Goal: Register for event/course

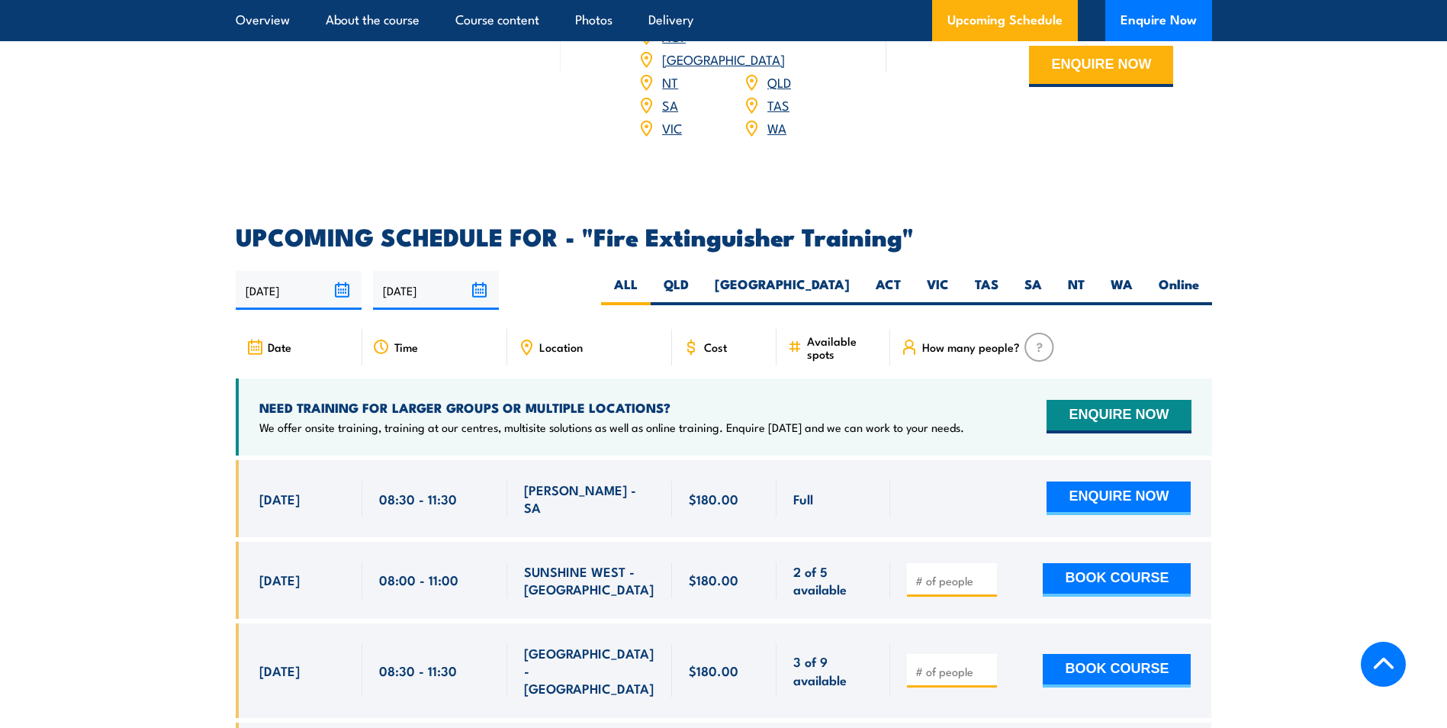
scroll to position [2365, 0]
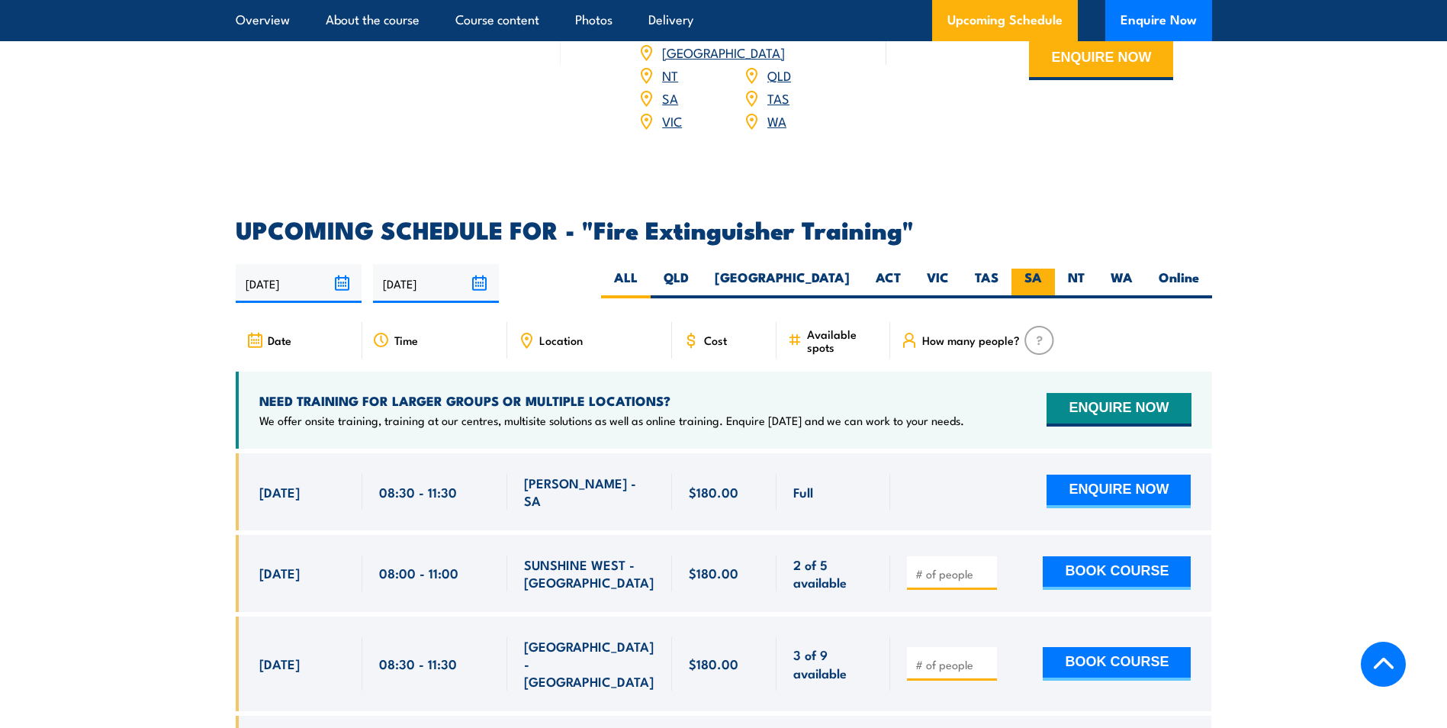
click at [1040, 269] on label "SA" at bounding box center [1033, 284] width 43 height 30
click at [1042, 269] on input "SA" at bounding box center [1047, 274] width 10 height 10
radio input "true"
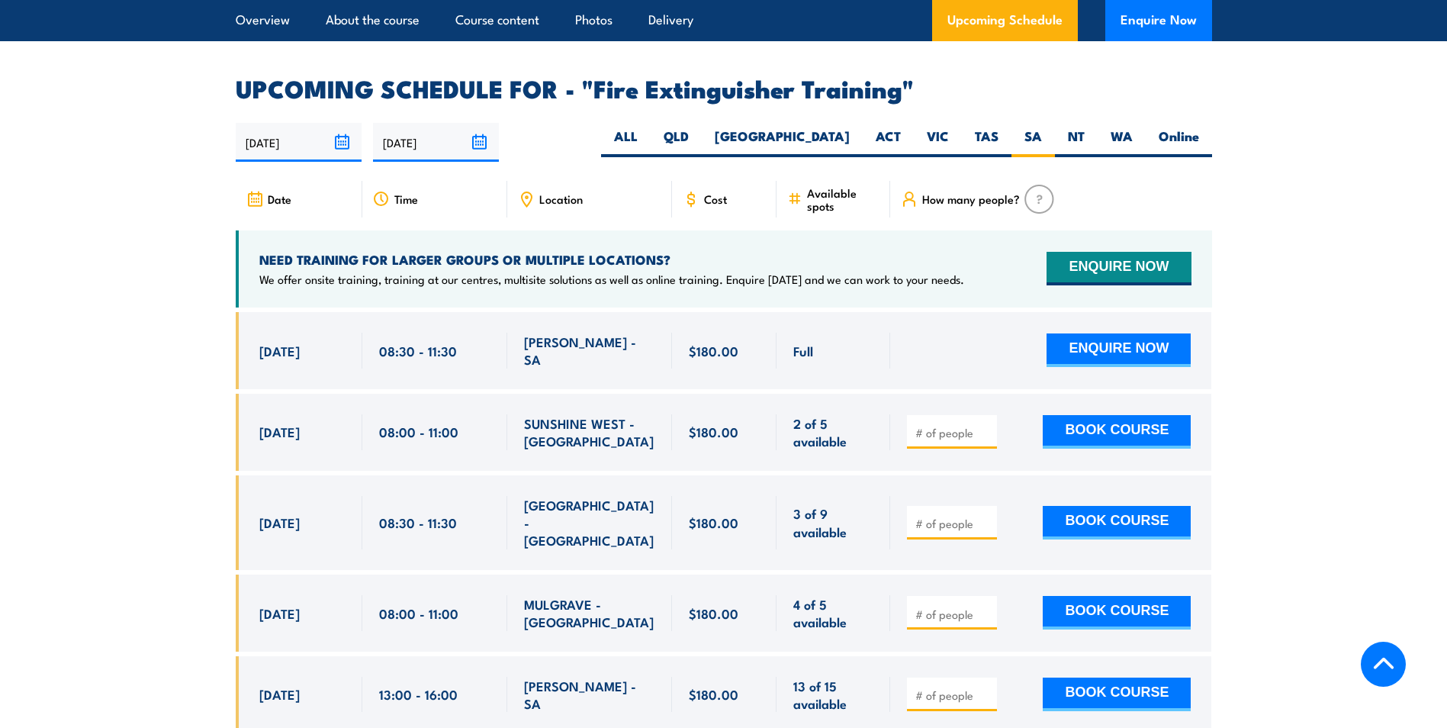
scroll to position [2517, 0]
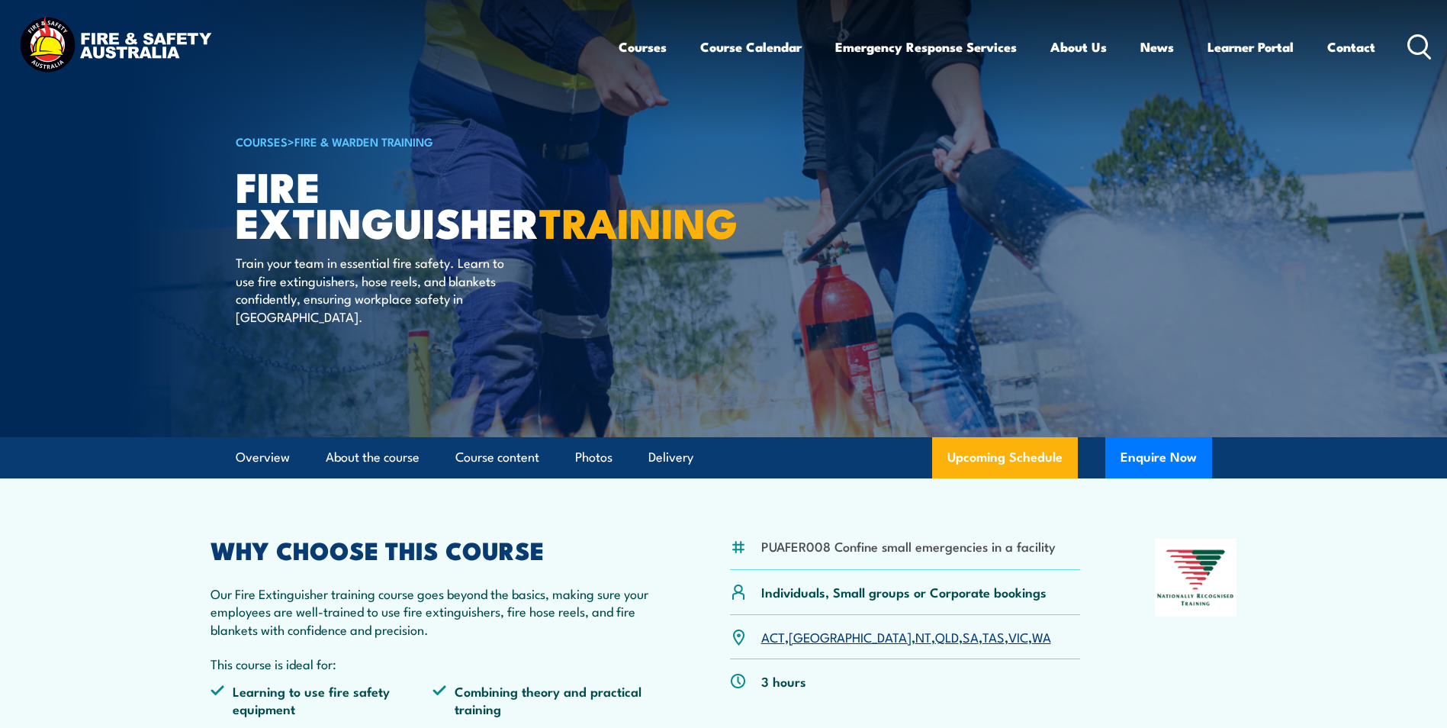
click at [247, 142] on link "COURSES" at bounding box center [262, 141] width 52 height 17
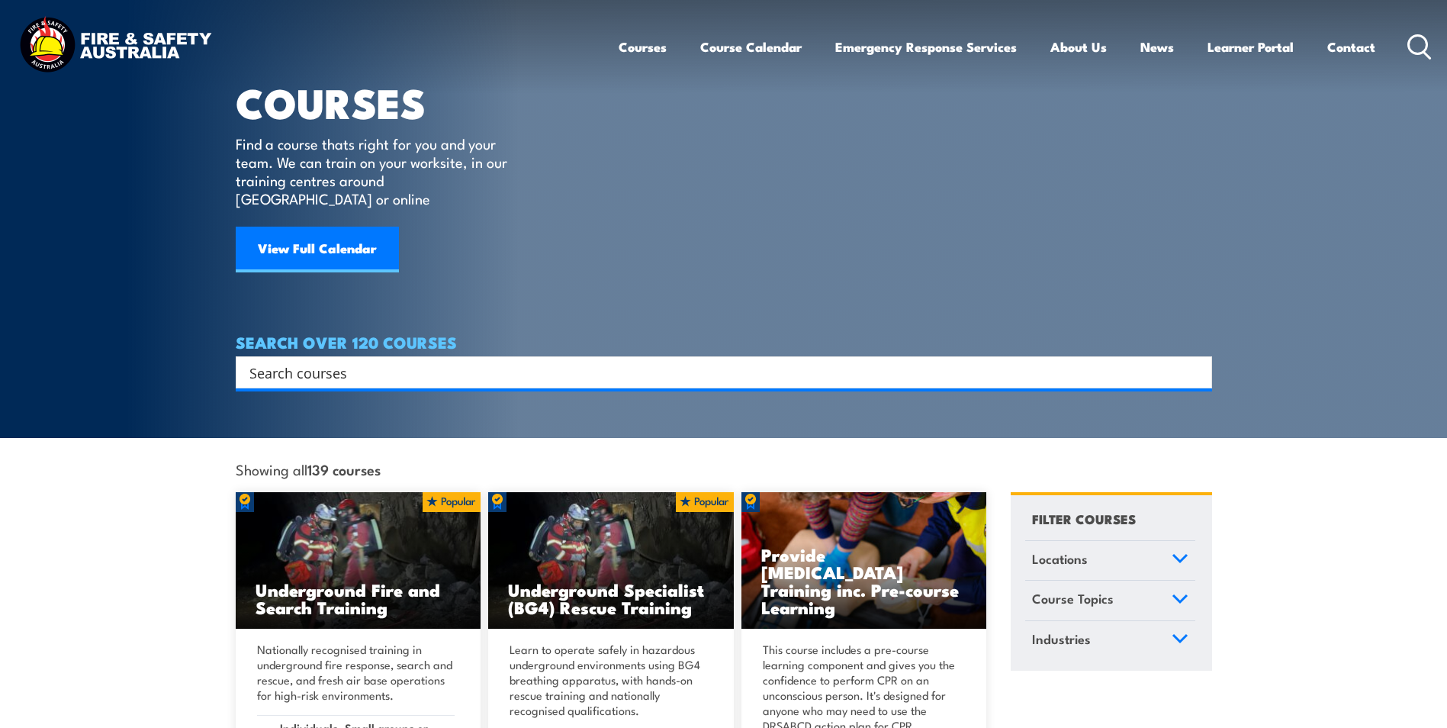
scroll to position [153, 0]
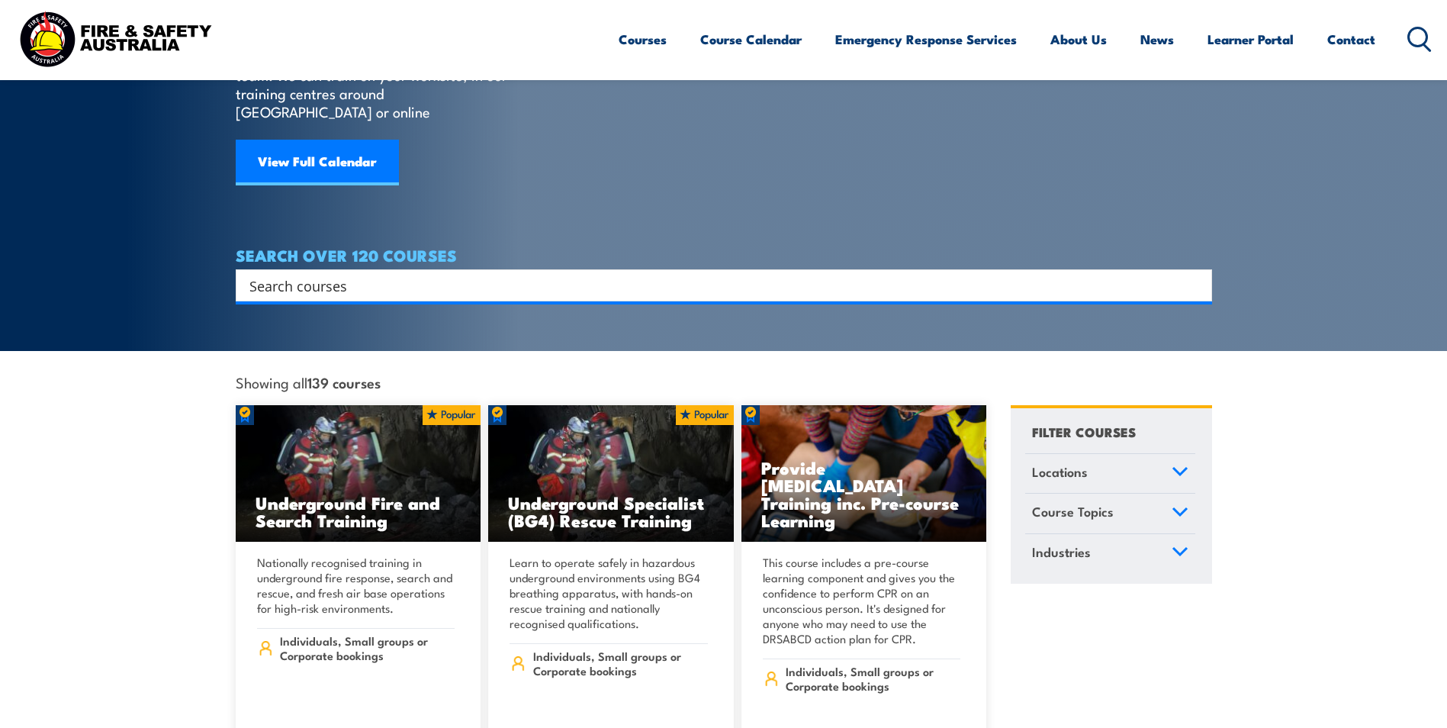
click at [447, 274] on input "Search input" at bounding box center [713, 285] width 929 height 23
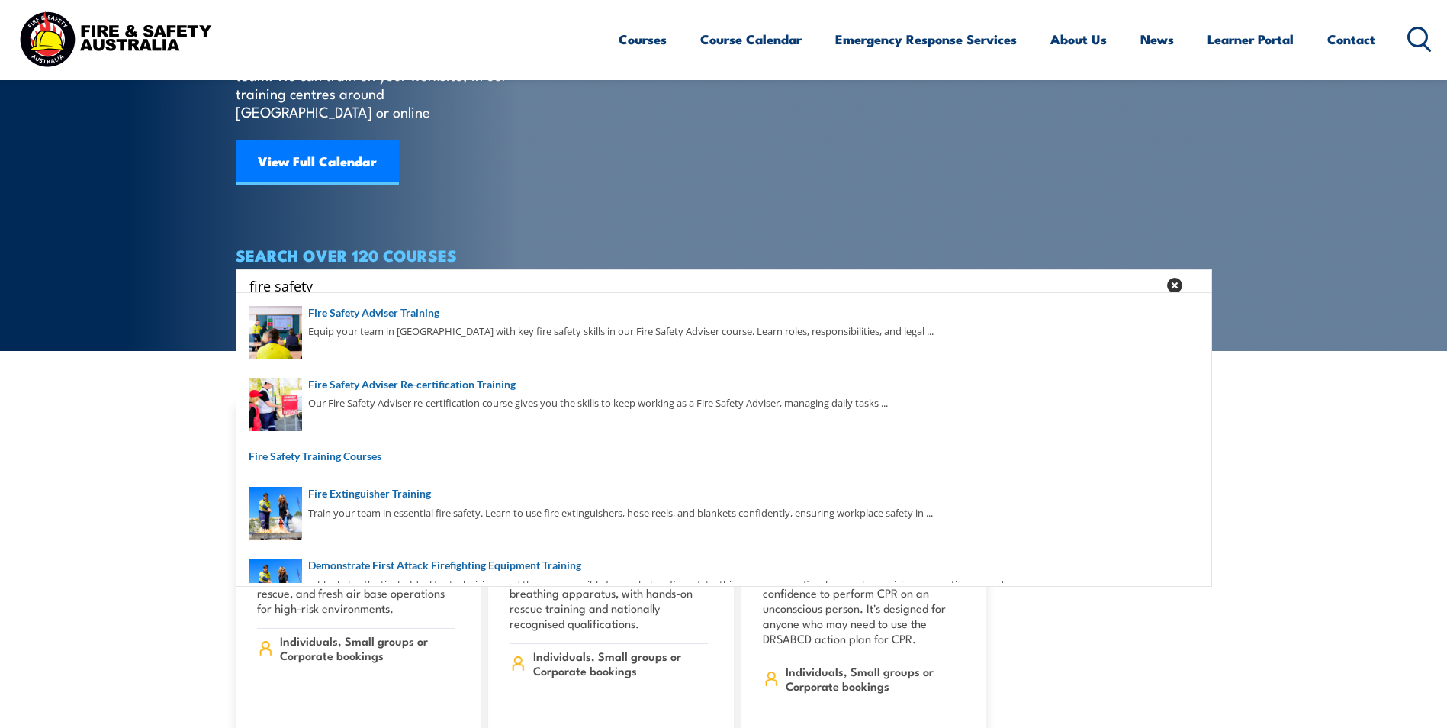
type input "fire safety"
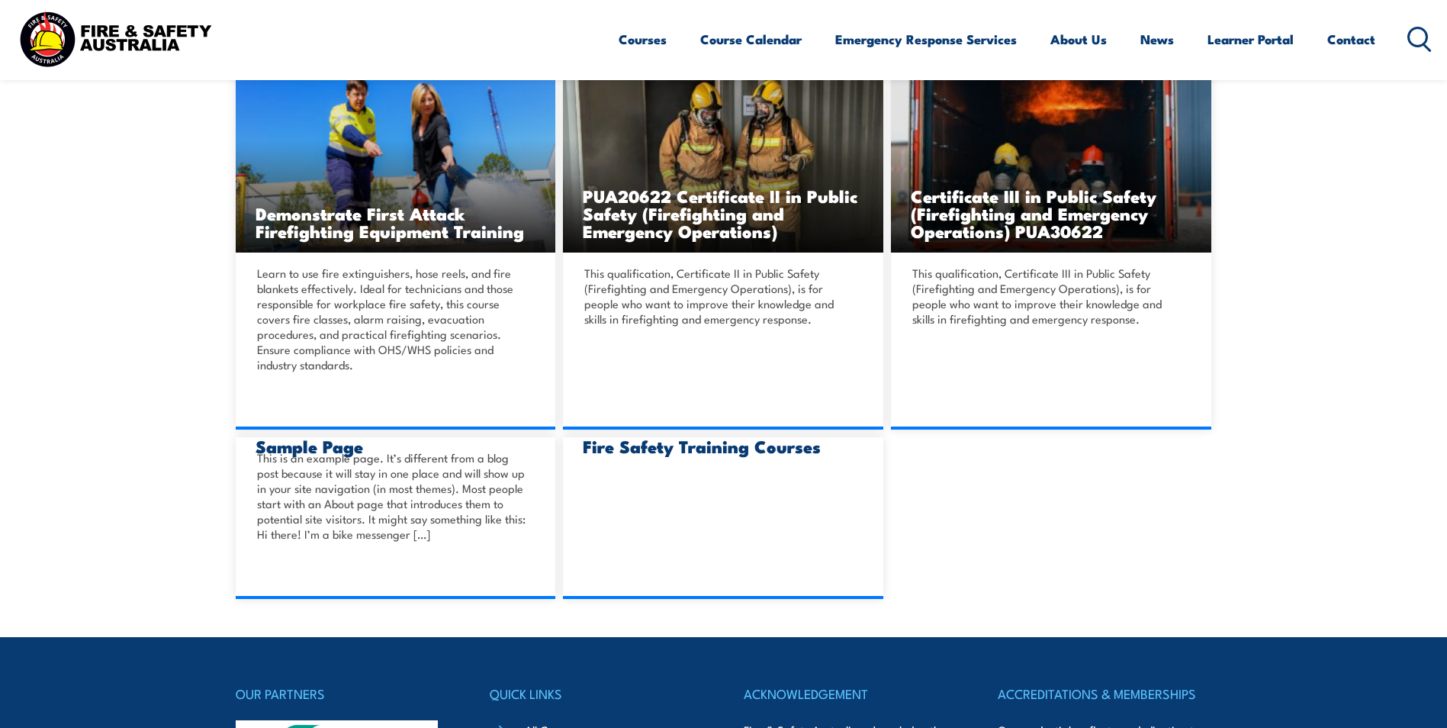
scroll to position [839, 0]
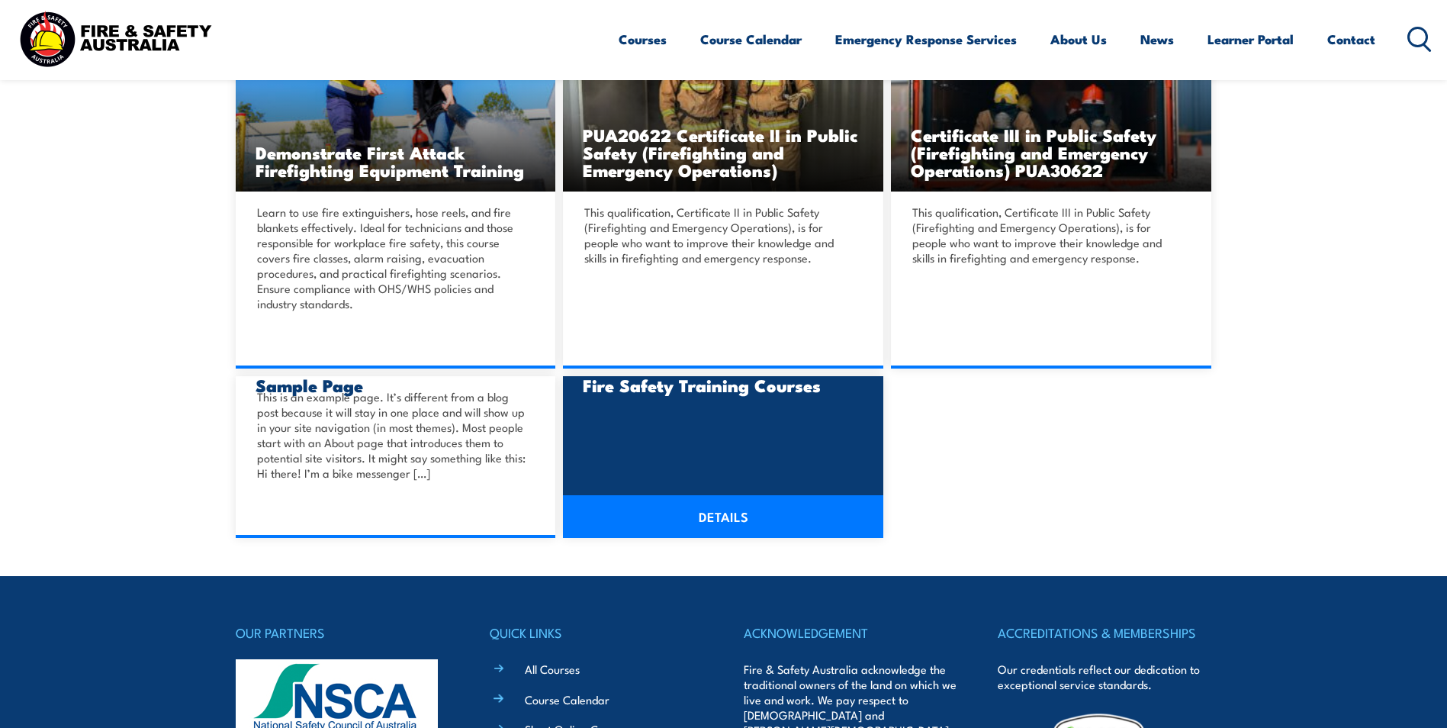
click at [637, 398] on div at bounding box center [723, 411] width 320 height 70
click at [732, 513] on link "DETAILS" at bounding box center [723, 516] width 320 height 43
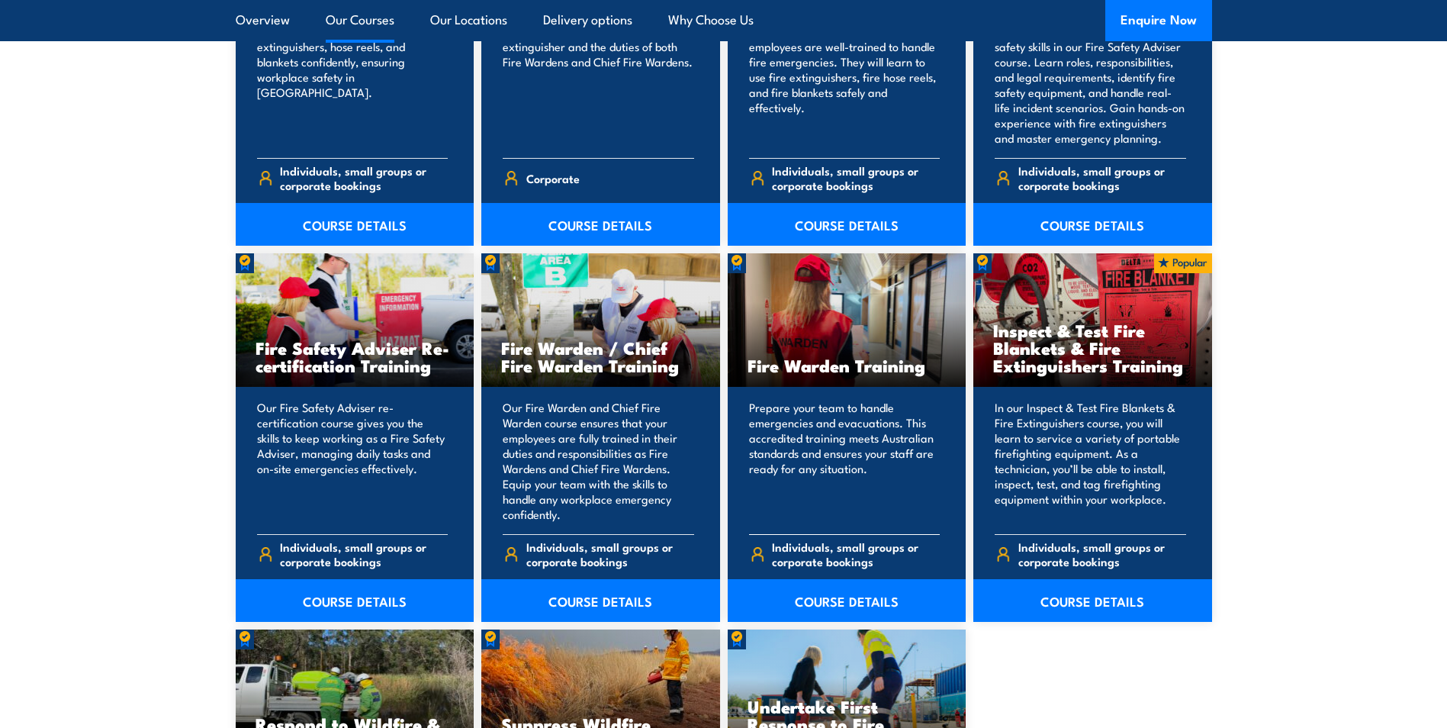
scroll to position [1831, 0]
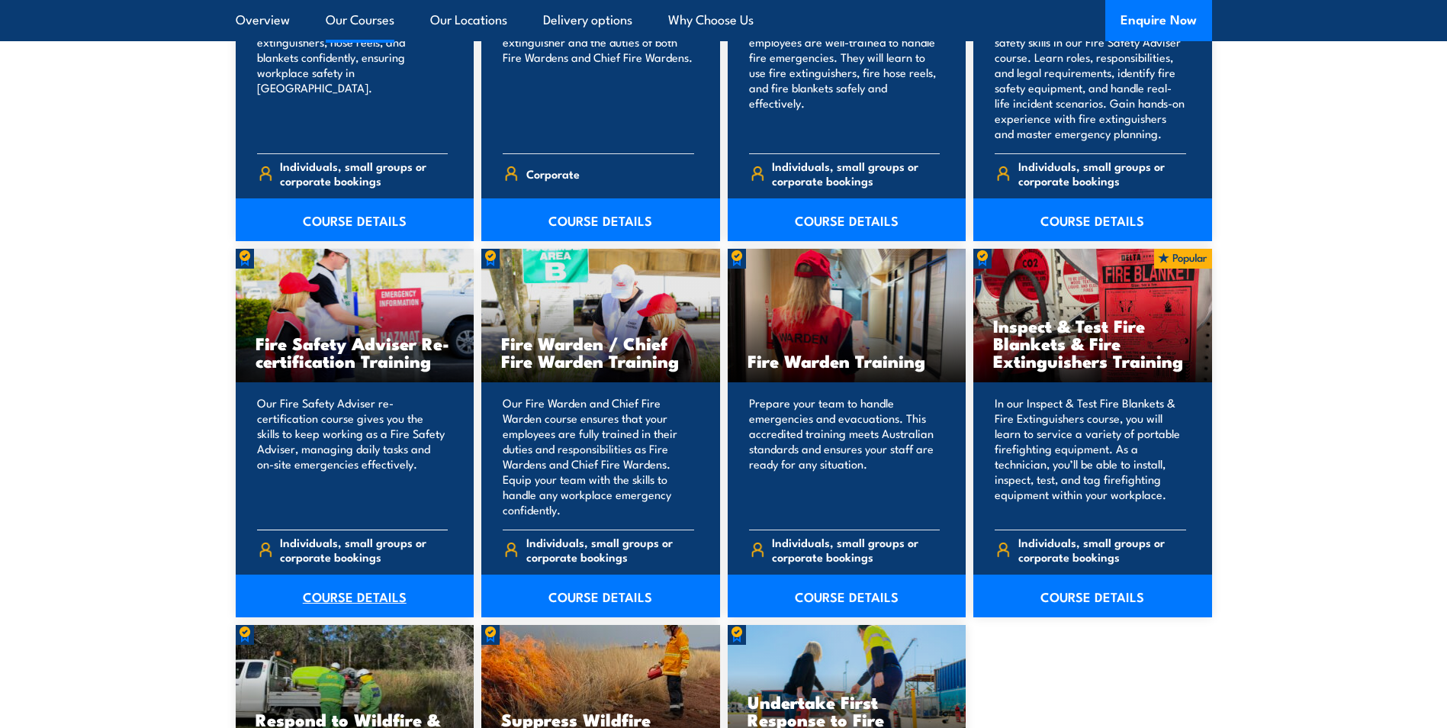
click at [389, 595] on link "COURSE DETAILS" at bounding box center [355, 595] width 239 height 43
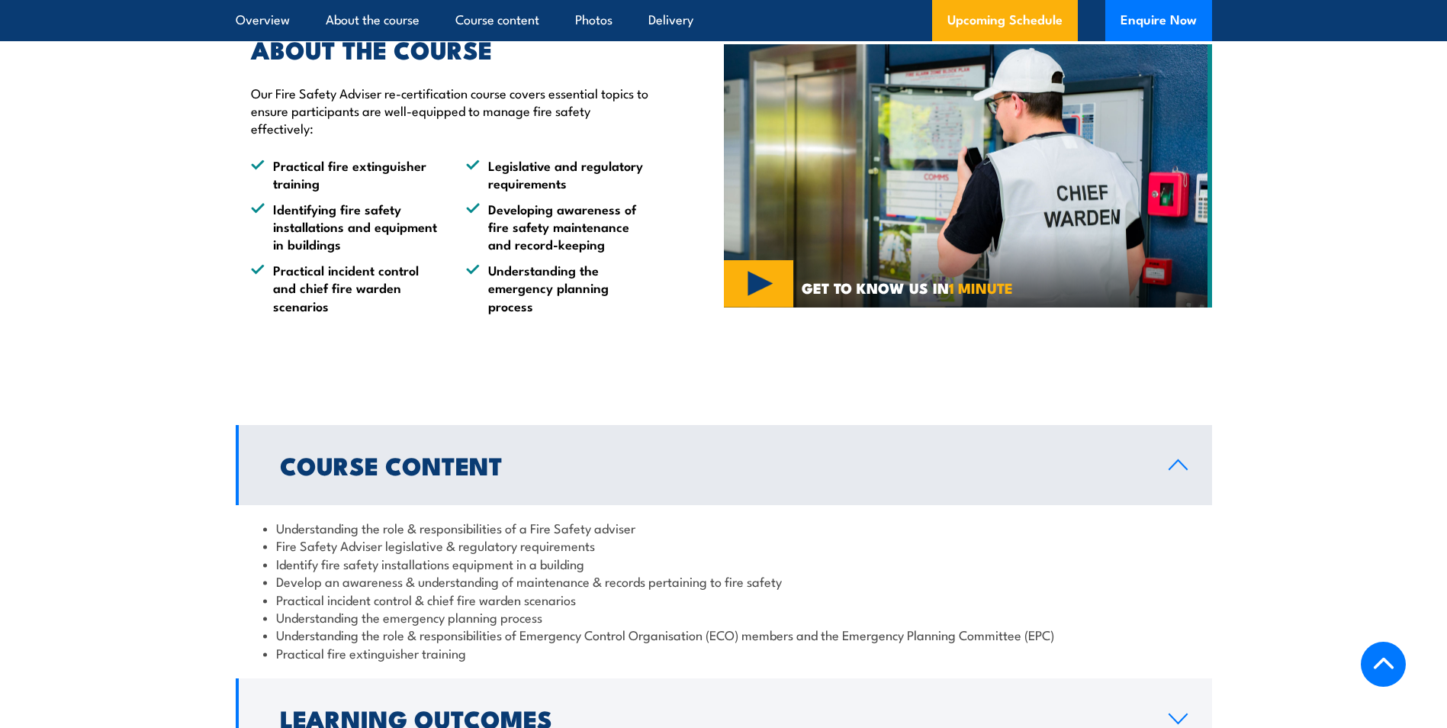
scroll to position [763, 0]
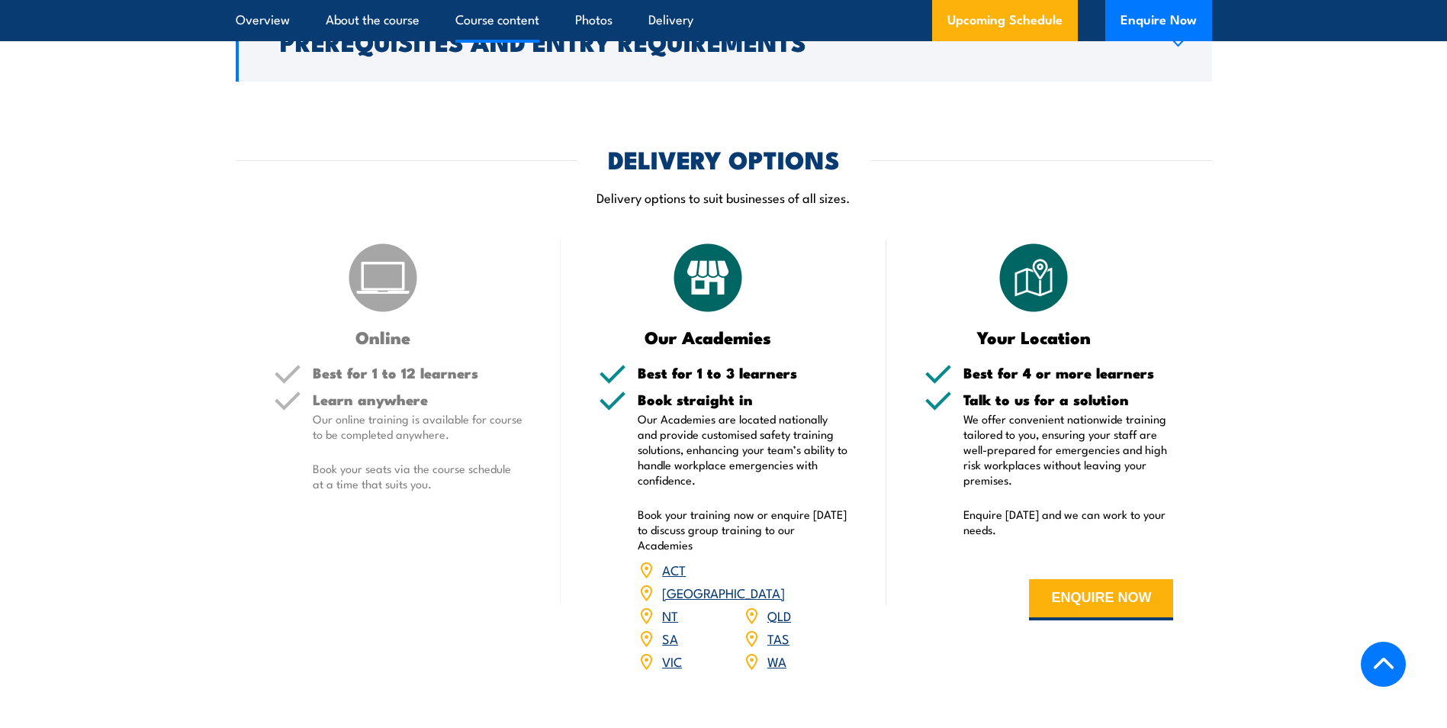
scroll to position [1907, 0]
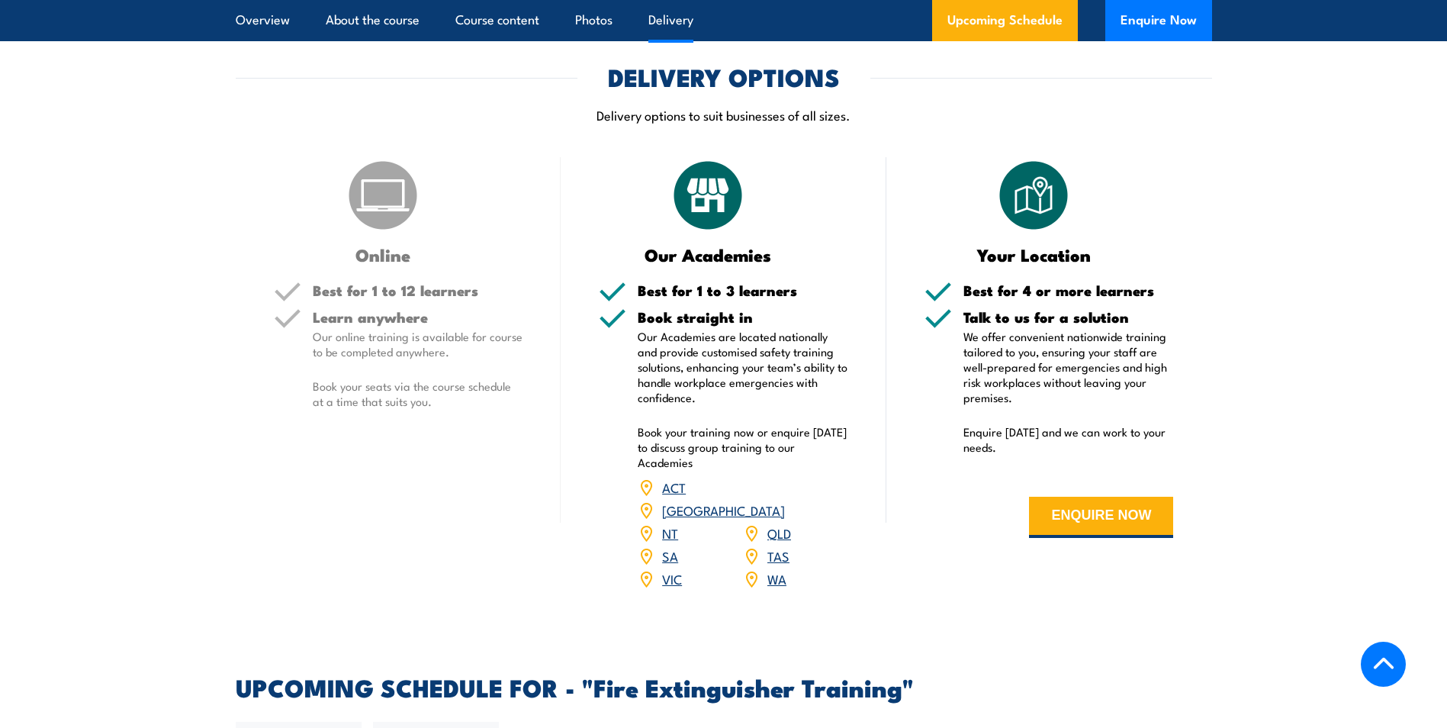
click at [397, 312] on h5 "Learn anywhere" at bounding box center [418, 317] width 211 height 14
click at [389, 220] on img at bounding box center [383, 195] width 76 height 76
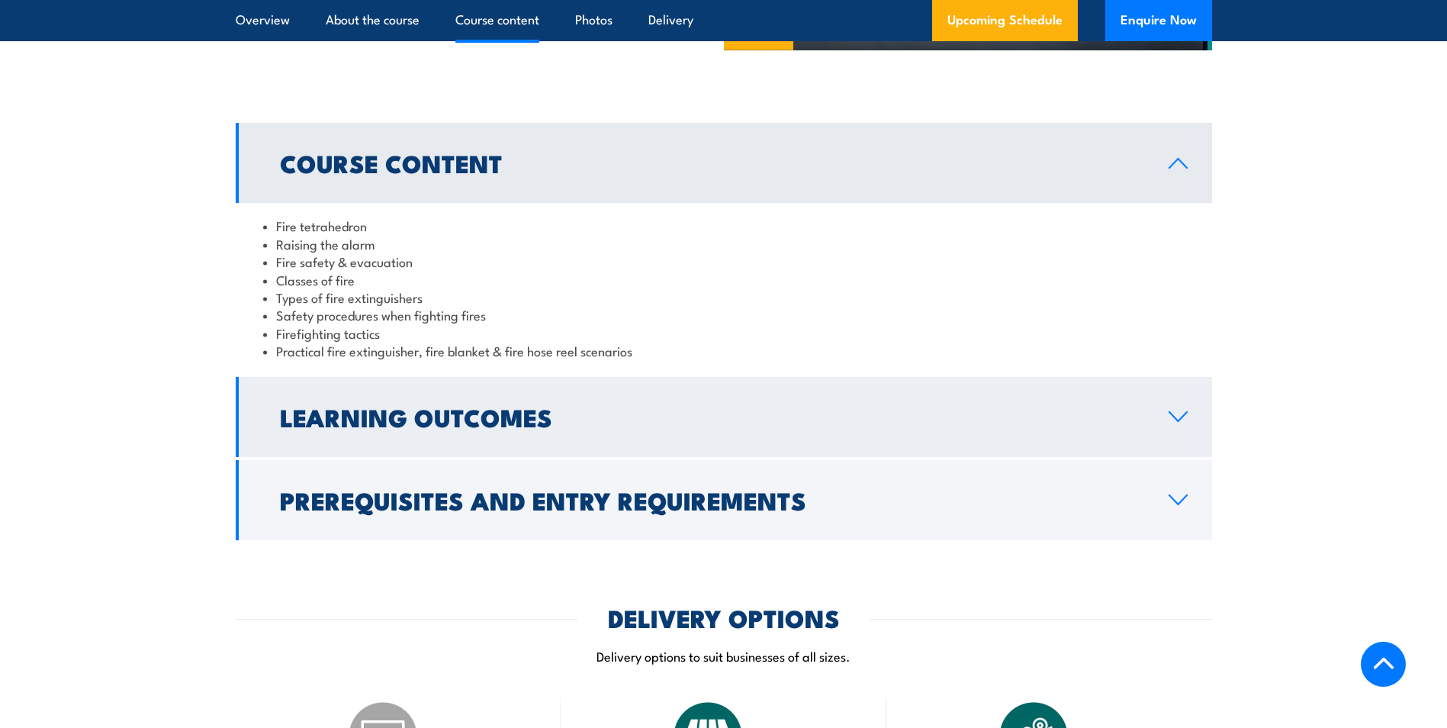
scroll to position [1373, 0]
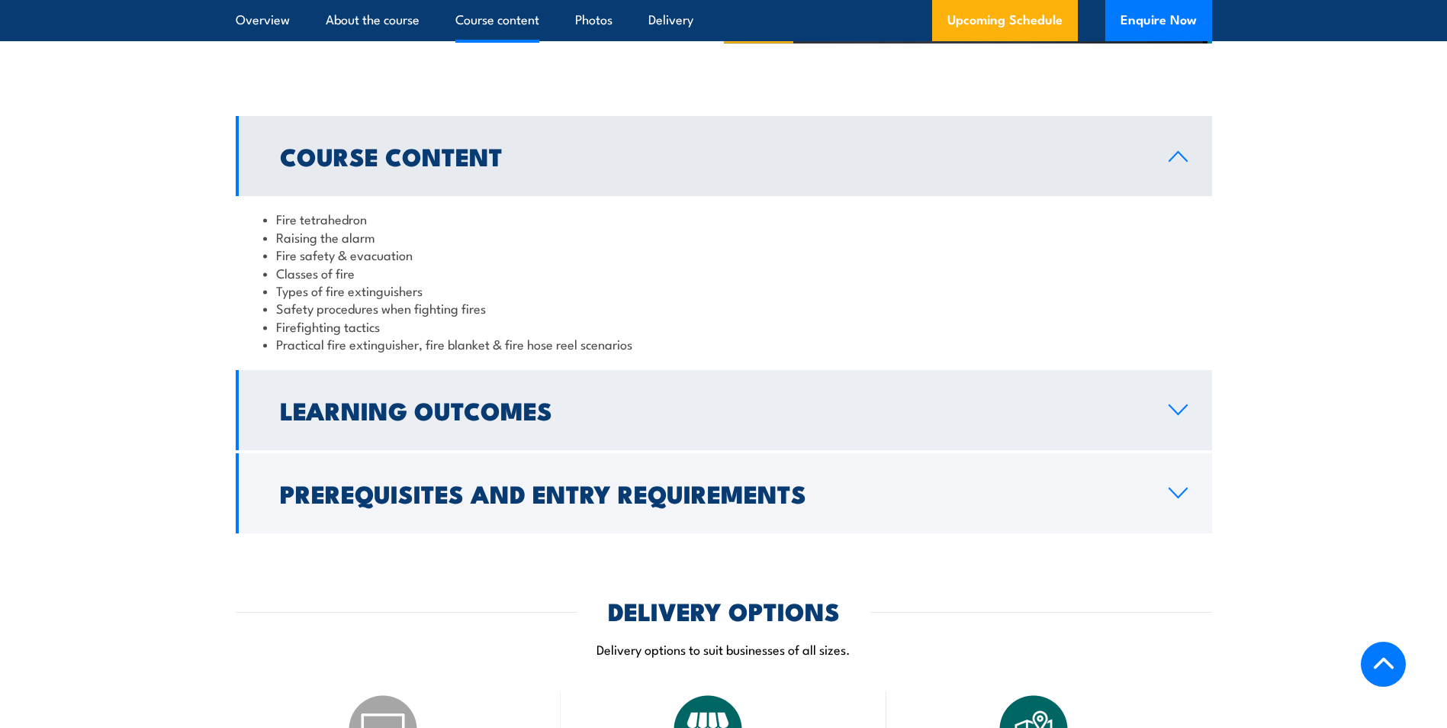
click at [465, 413] on h2 "Learning Outcomes" at bounding box center [712, 409] width 864 height 21
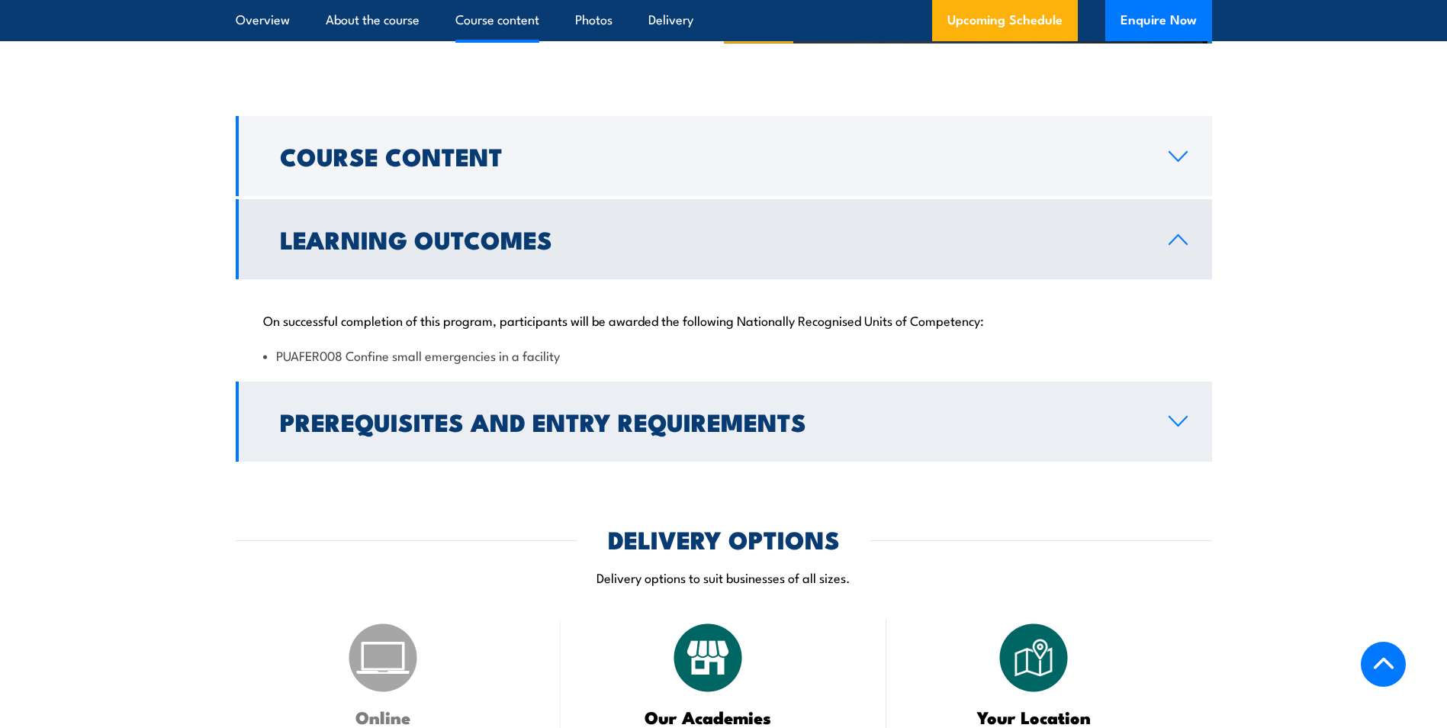
click at [471, 411] on h2 "Prerequisites and Entry Requirements" at bounding box center [712, 420] width 864 height 21
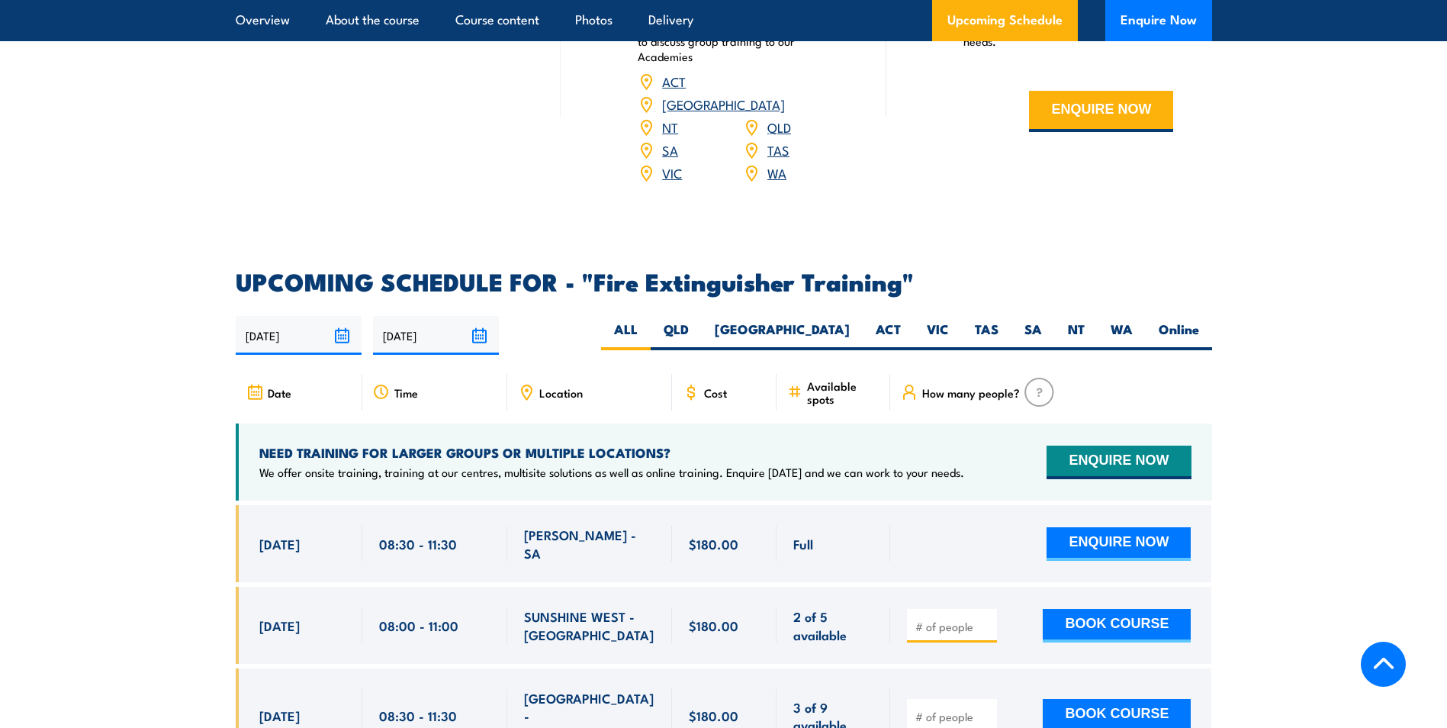
scroll to position [2289, 0]
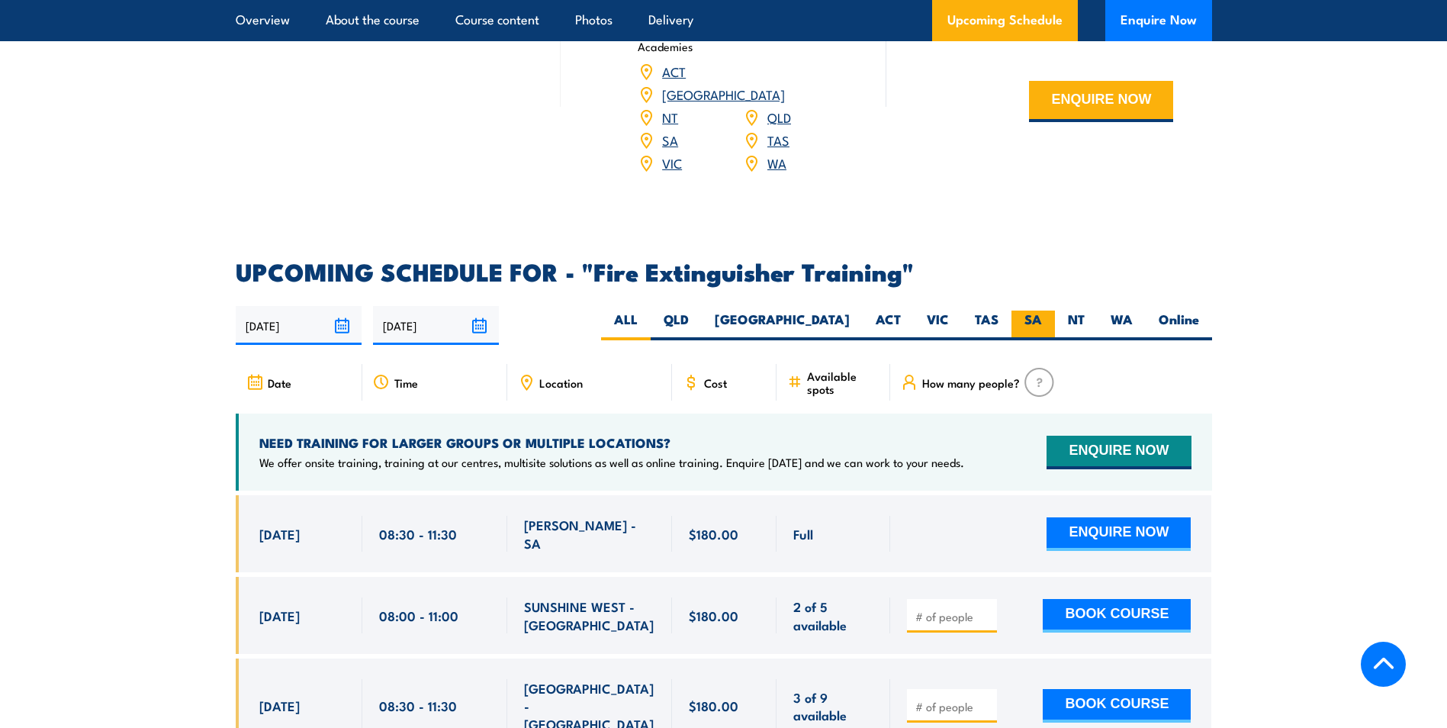
click at [1050, 310] on label "SA" at bounding box center [1033, 325] width 43 height 30
click at [1050, 310] on input "SA" at bounding box center [1047, 315] width 10 height 10
radio input "true"
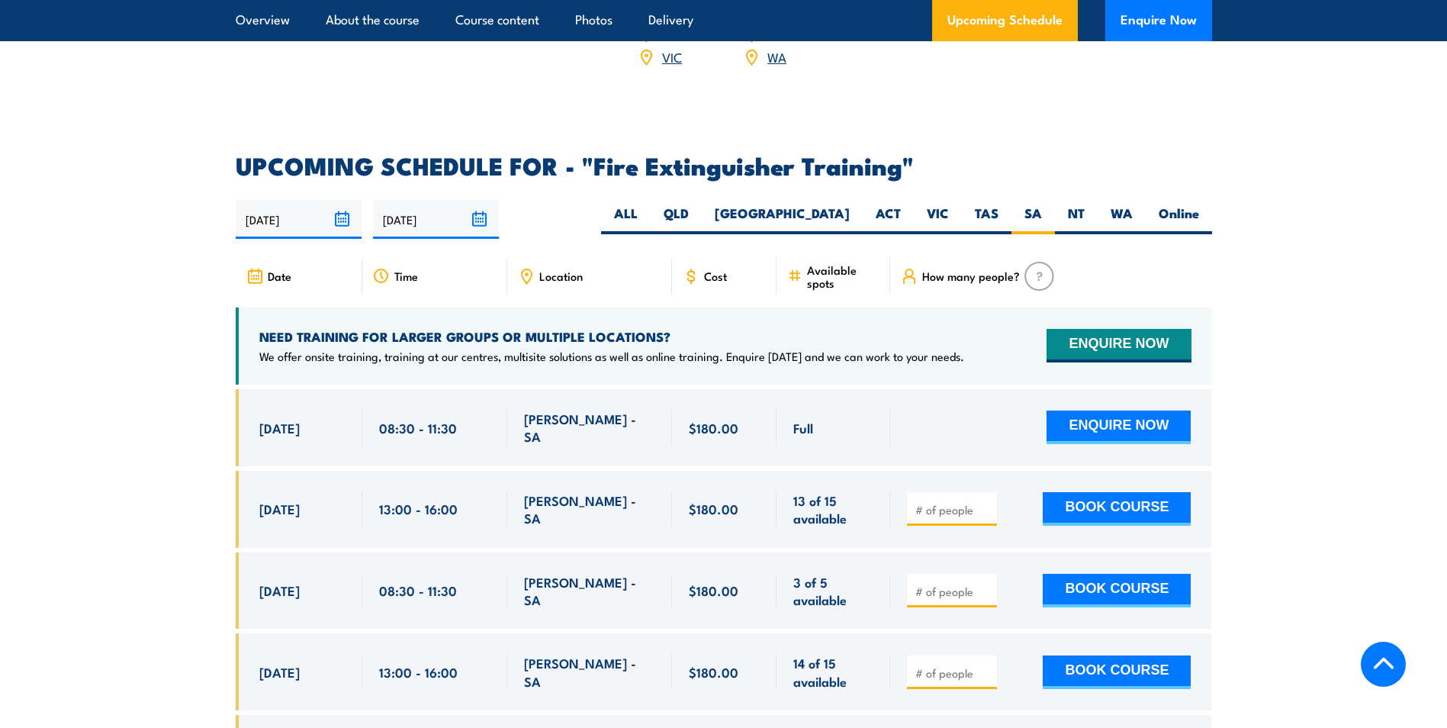
scroll to position [2408, 0]
